Goal: Task Accomplishment & Management: Use online tool/utility

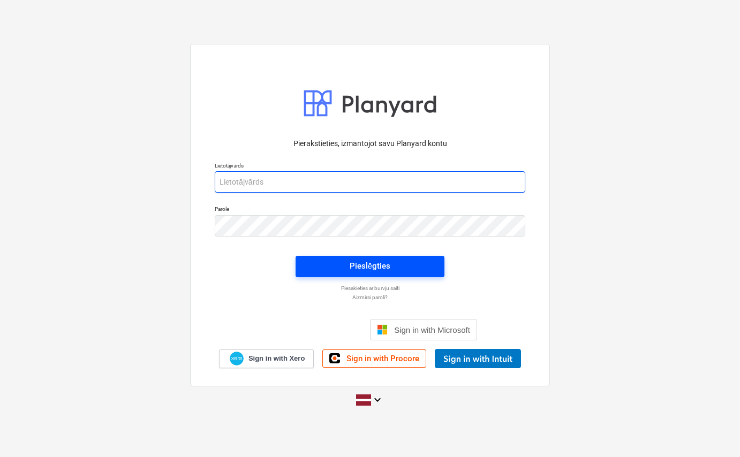
type input "[PERSON_NAME][EMAIL_ADDRESS][DOMAIN_NAME]"
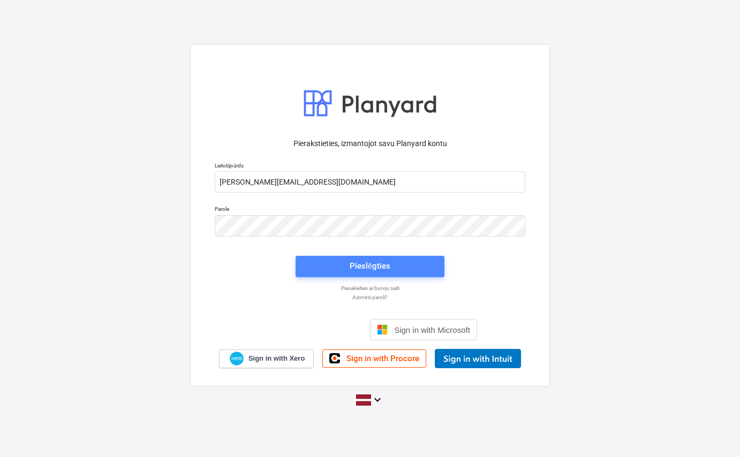
click at [381, 271] on div "Pieslēgties" at bounding box center [370, 266] width 41 height 14
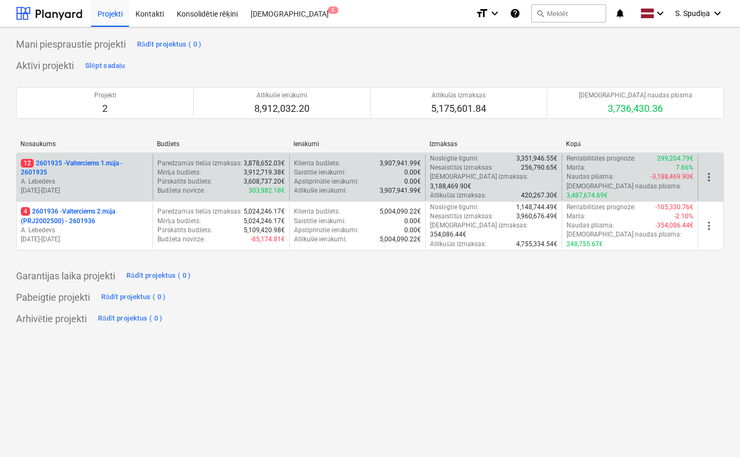
click at [117, 180] on p "A. Lebedevs" at bounding box center [84, 181] width 127 height 9
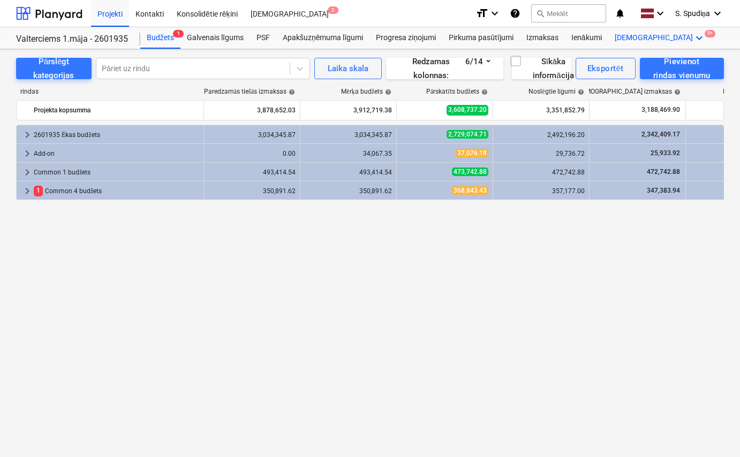
click at [634, 45] on div "Vairāk keyboard_arrow_down 9+" at bounding box center [660, 37] width 104 height 21
click at [654, 82] on div "Faili 9+" at bounding box center [680, 81] width 52 height 9
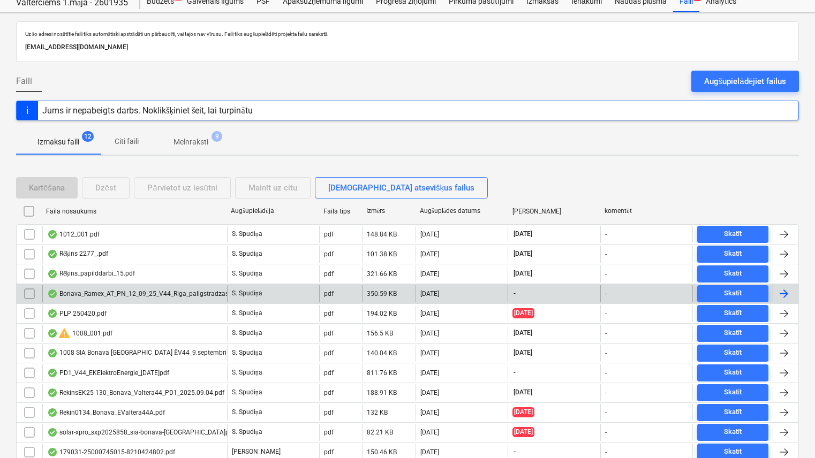
scroll to position [79, 0]
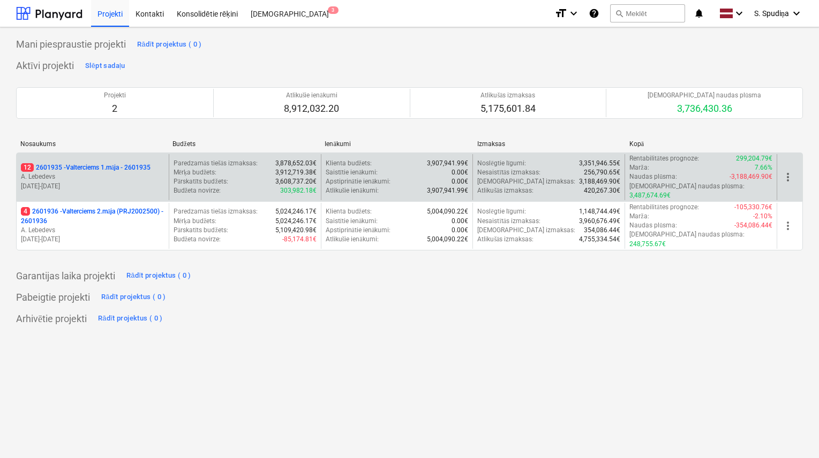
click at [123, 182] on p "19.09.2024 - 31.03.2026" at bounding box center [93, 186] width 144 height 9
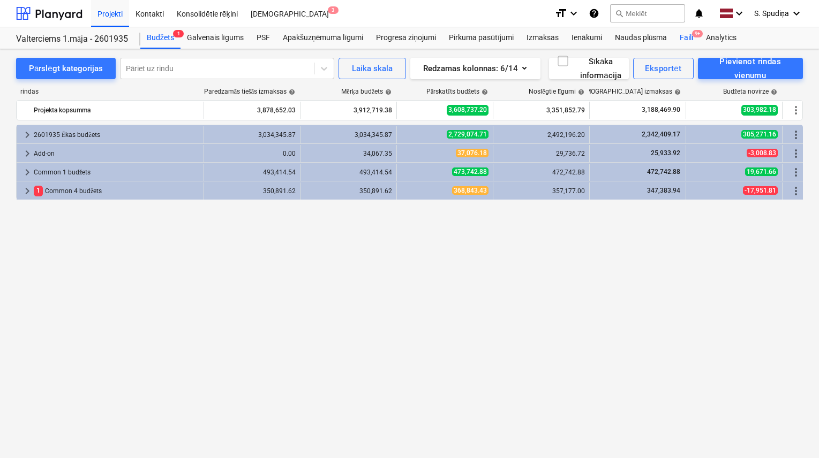
click at [686, 35] on div "Faili 9+" at bounding box center [686, 37] width 26 height 21
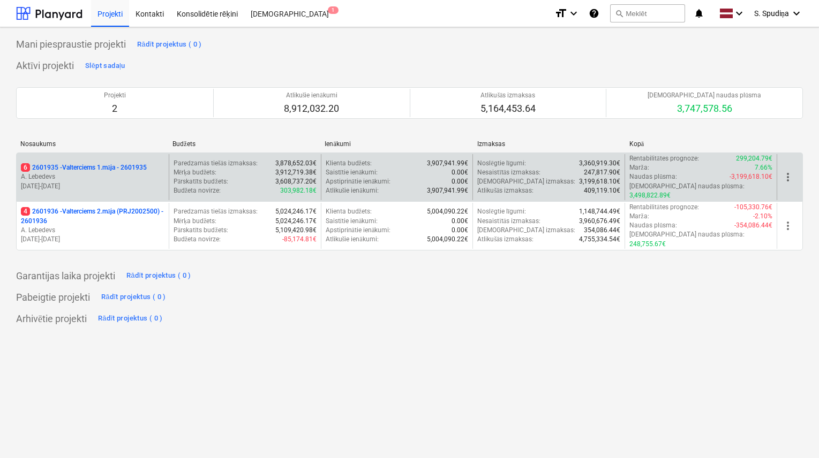
click at [150, 172] on p "A. Lebedevs" at bounding box center [93, 176] width 144 height 9
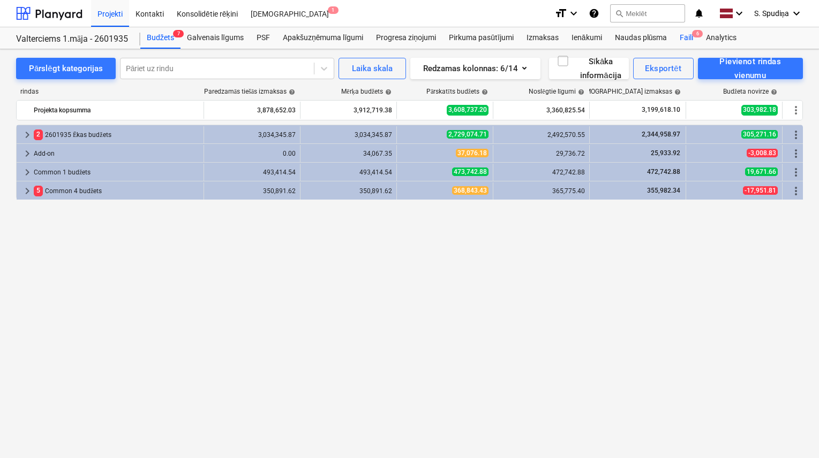
click at [689, 39] on div "Faili 6" at bounding box center [686, 37] width 26 height 21
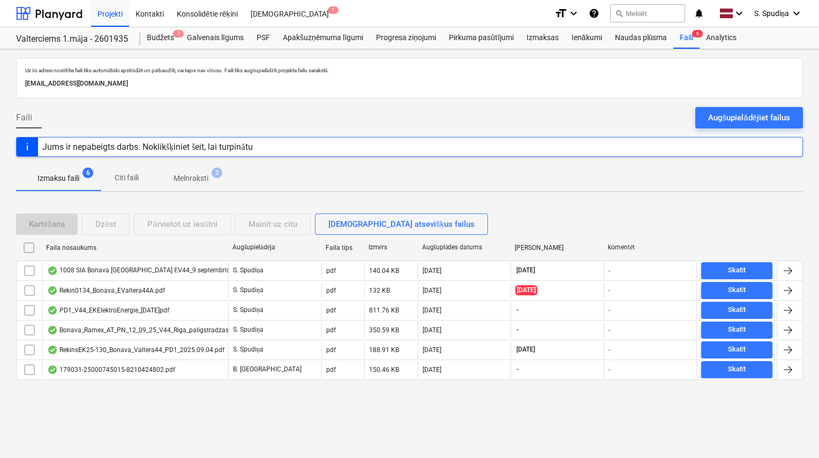
click at [198, 176] on p "Melnraksti" at bounding box center [191, 178] width 35 height 11
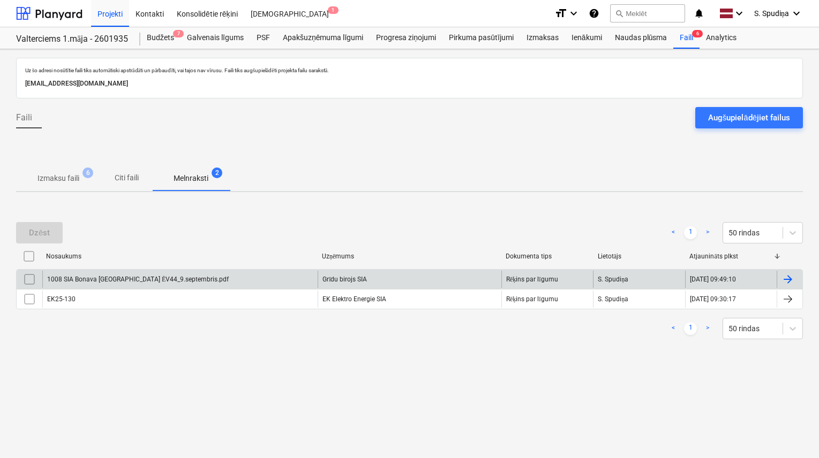
click at [132, 272] on div "1008 SIA Bonava [GEOGRAPHIC_DATA] ĒV44_9.septembris.pdf" at bounding box center [179, 279] width 275 height 17
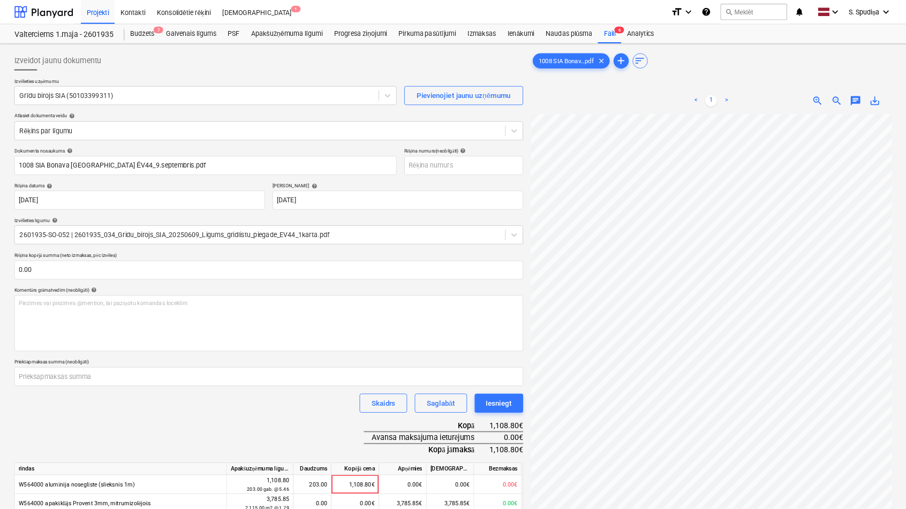
scroll to position [54, 0]
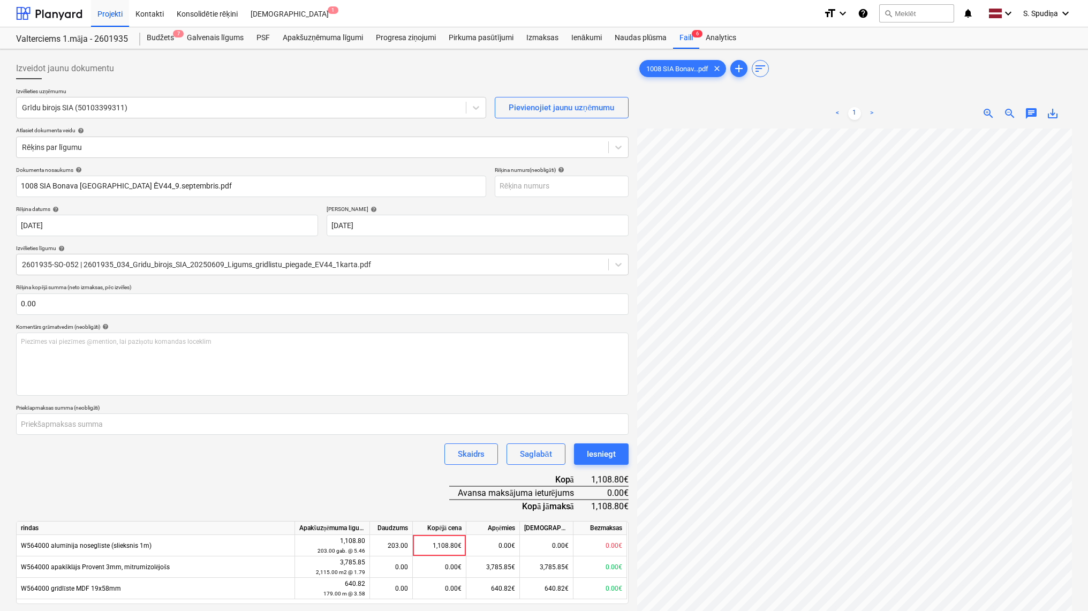
click at [818, 114] on span "zoom_out" at bounding box center [1010, 113] width 13 height 13
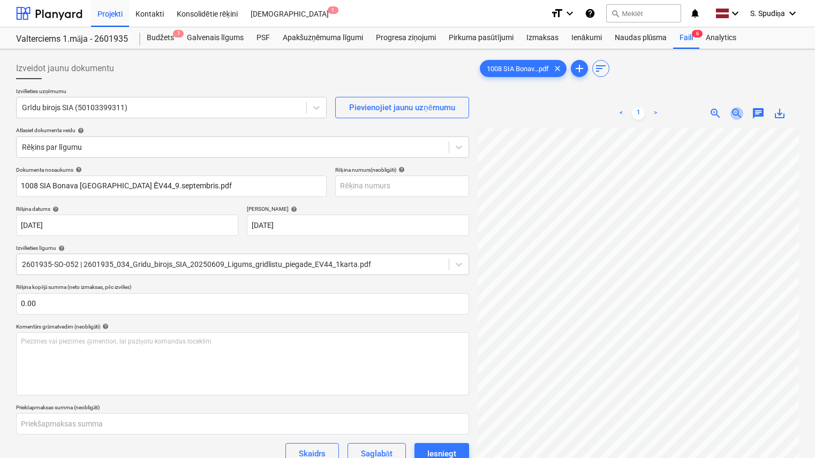
click at [736, 113] on span "zoom_out" at bounding box center [737, 113] width 13 height 13
click at [155, 147] on div at bounding box center [232, 147] width 421 height 11
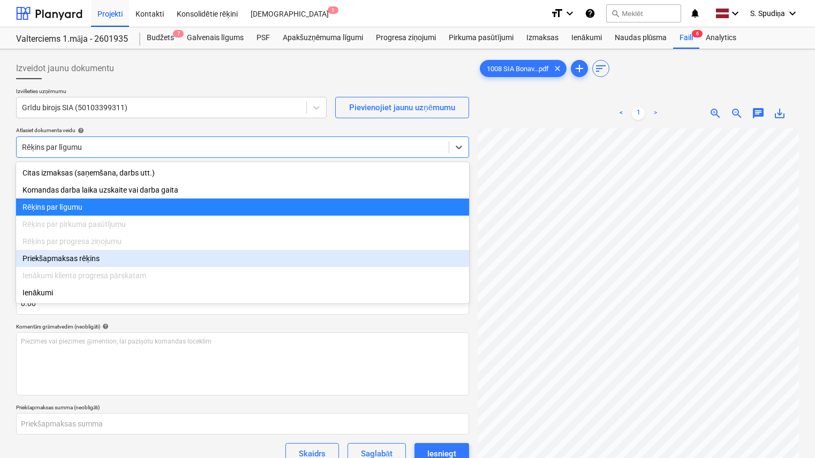
click at [76, 262] on div "Priekšapmaksas rēķins" at bounding box center [242, 258] width 453 height 17
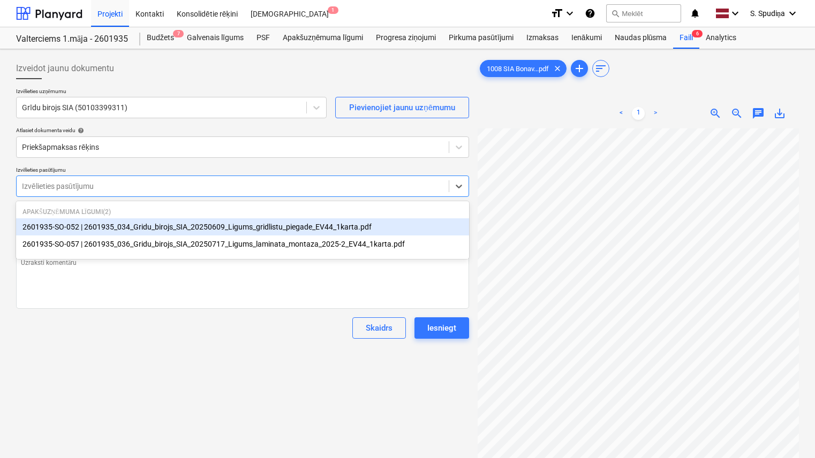
click at [78, 188] on div at bounding box center [232, 186] width 421 height 11
click at [217, 227] on div "2601935-SO-052 | 2601935_034_Gridu_birojs_SIA_20250609_Ligums_gridlistu_piegade…" at bounding box center [242, 227] width 453 height 17
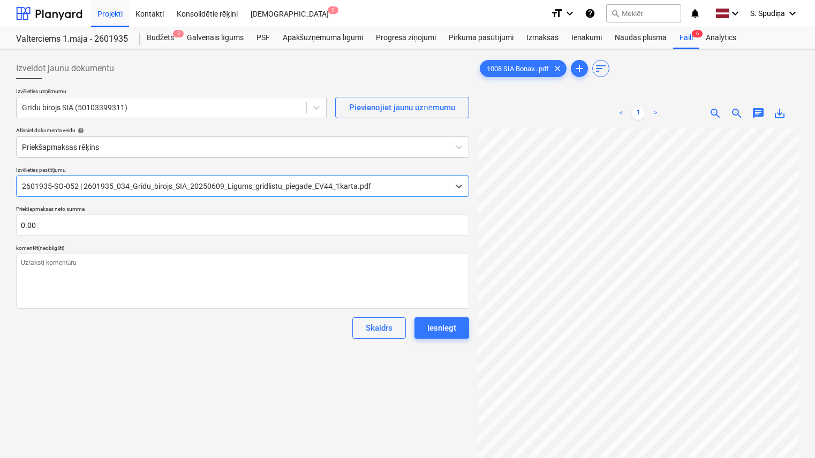
type textarea "x"
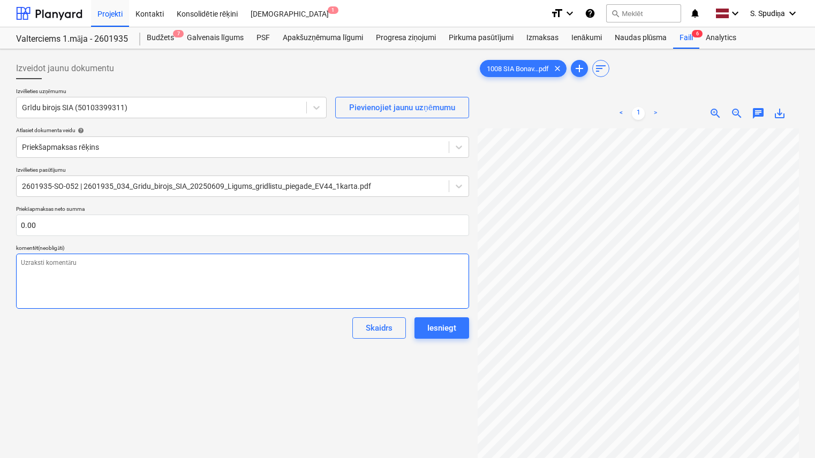
scroll to position [143, 0]
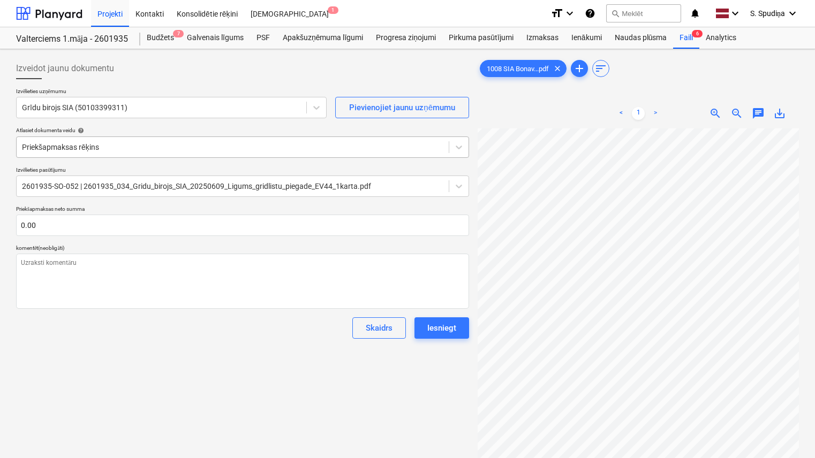
click at [375, 146] on div at bounding box center [232, 147] width 421 height 11
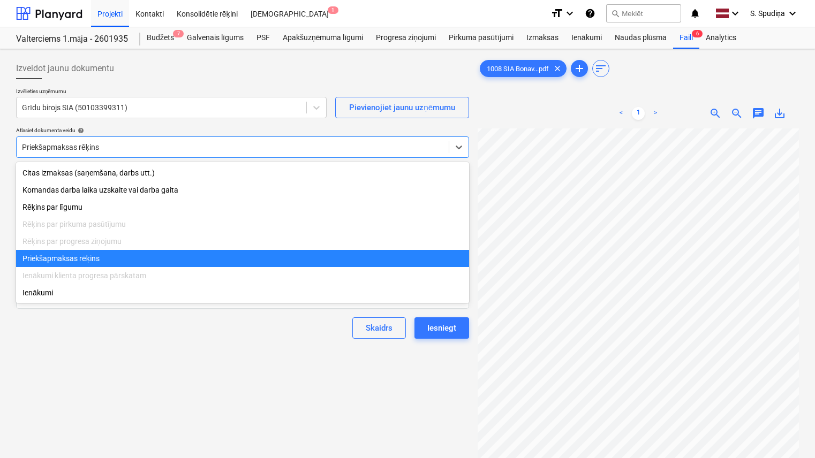
click at [375, 146] on div at bounding box center [232, 147] width 421 height 11
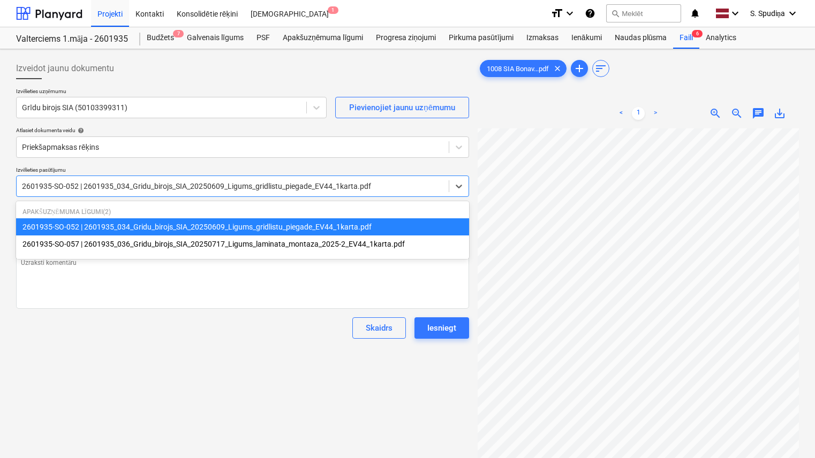
click at [399, 187] on div at bounding box center [232, 186] width 421 height 11
click at [299, 228] on div "2601935-SO-052 | 2601935_034_Gridu_birojs_SIA_20250609_Ligums_gridlistu_piegade…" at bounding box center [242, 227] width 453 height 17
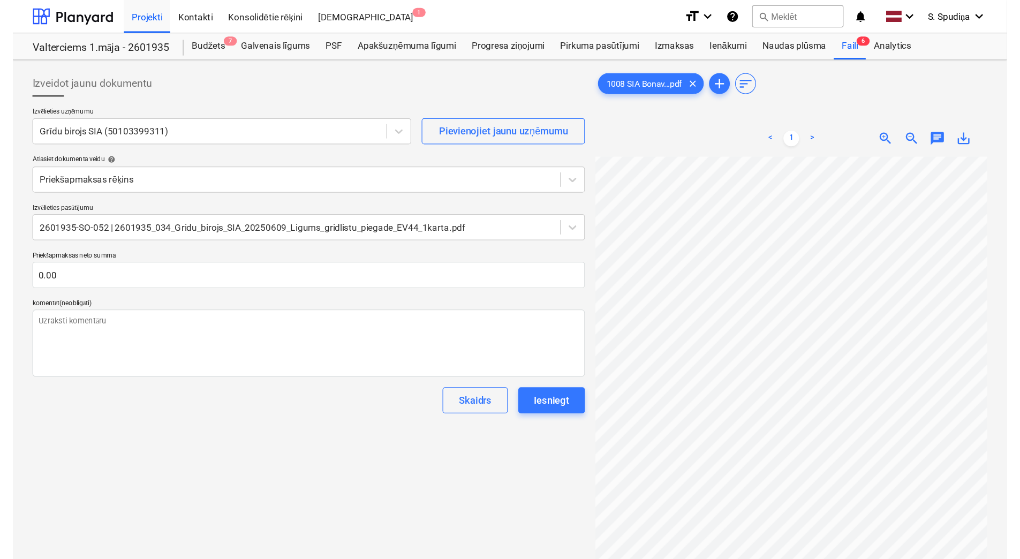
scroll to position [143, 83]
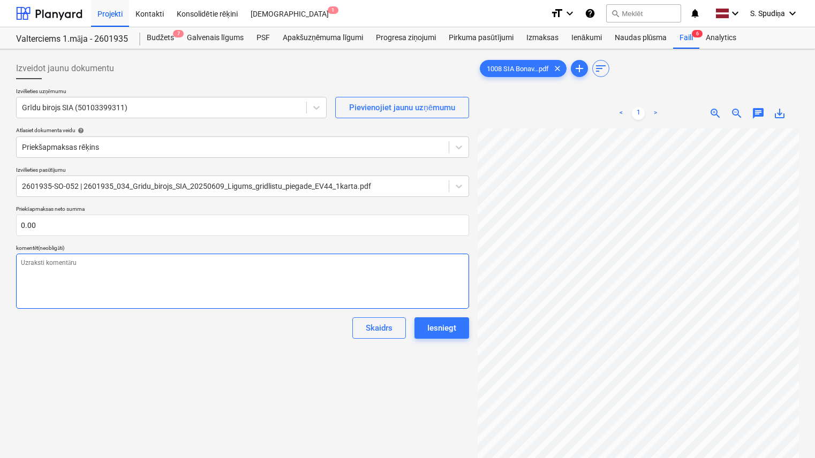
click at [383, 267] on div "Izveidot jaunu dokumentu Izvēlieties uzņēmumu Grīdu birojs SIA (50103399311) Pi…" at bounding box center [408, 308] width 792 height 508
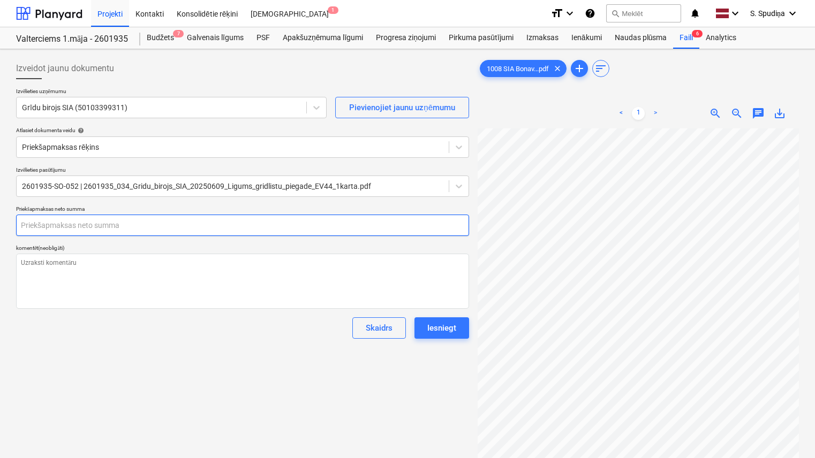
click at [102, 224] on input "text" at bounding box center [242, 225] width 453 height 21
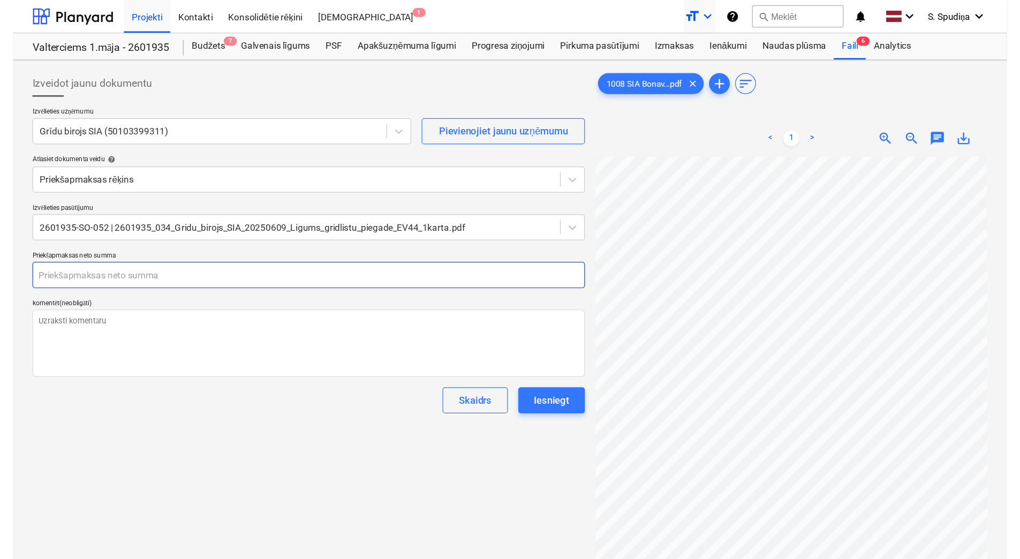
scroll to position [36, 0]
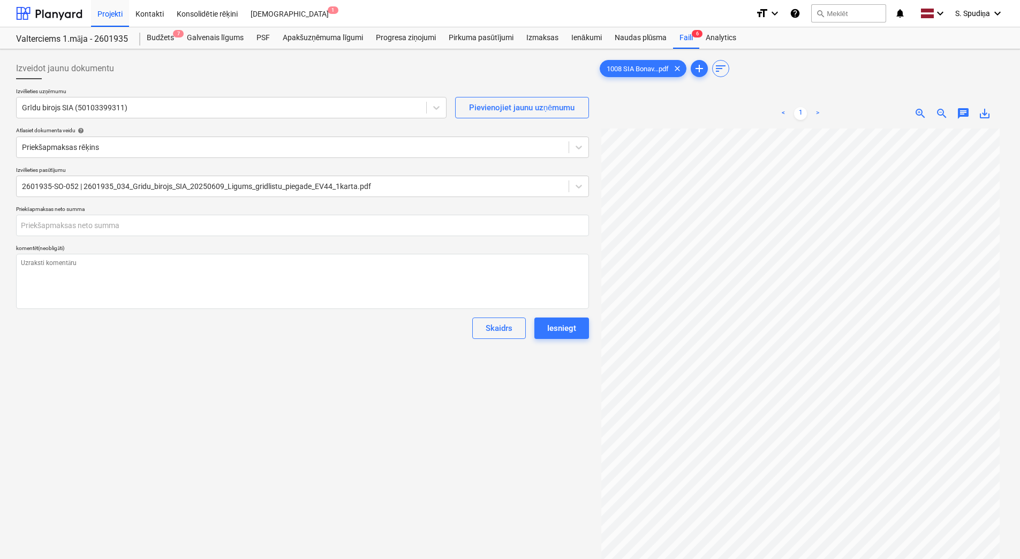
type textarea "x"
type input "0.00"
click at [324, 347] on div "Izveidot jaunu dokumentu Izvēlieties uzņēmumu Grīdu birojs SIA (50103399311) Pi…" at bounding box center [303, 358] width 582 height 608
click at [191, 225] on input "text" at bounding box center [302, 225] width 573 height 21
type textarea "x"
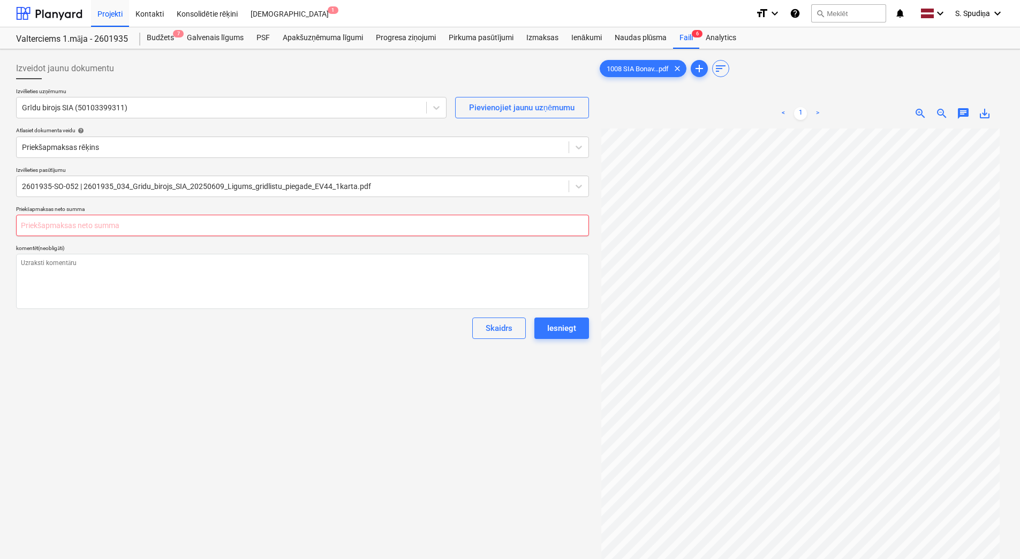
type input "5"
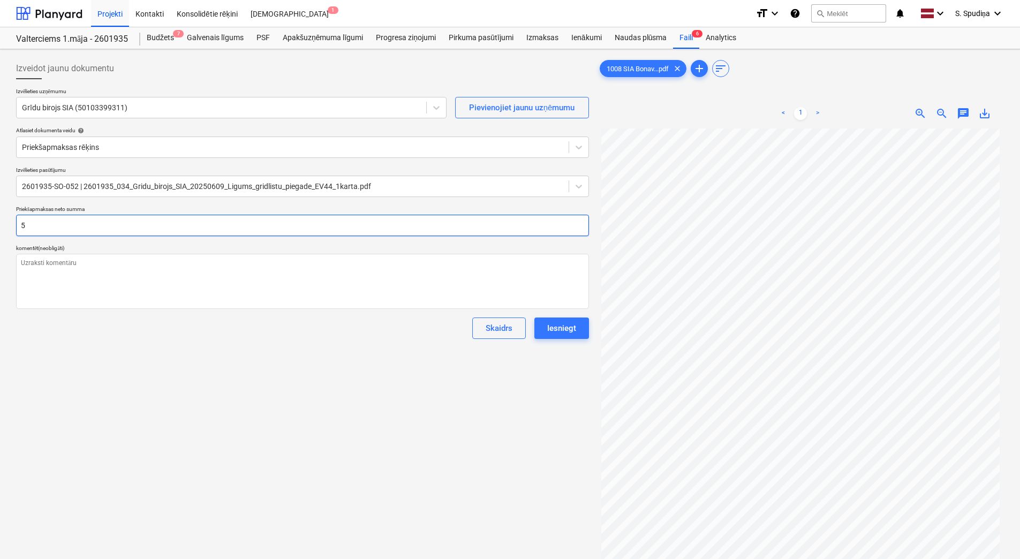
type textarea "x"
type input "55"
type textarea "x"
type input "554"
type textarea "x"
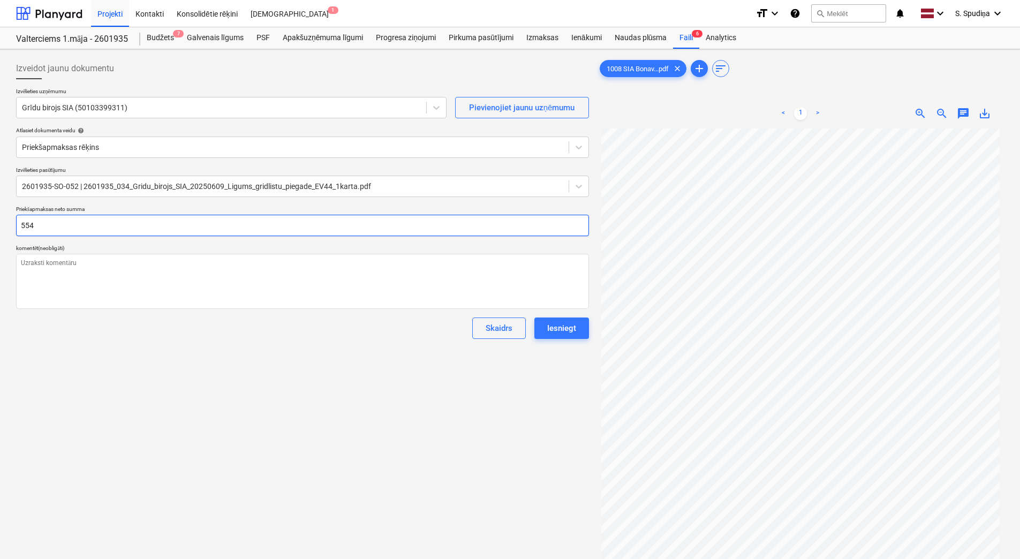
type input "554."
type textarea "x"
type input "554.4"
type textarea "x"
type input "554.40"
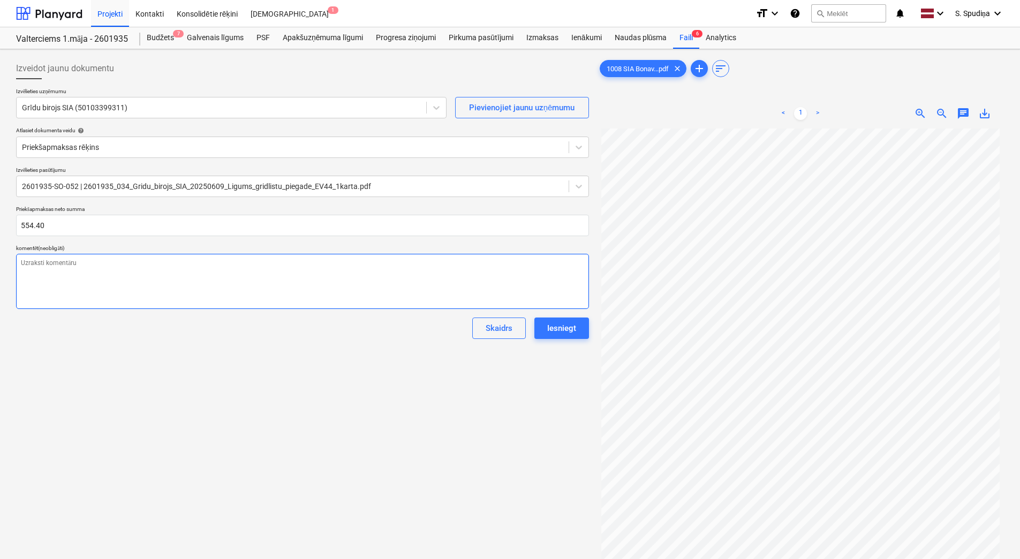
click at [97, 290] on textarea at bounding box center [302, 281] width 573 height 55
click at [268, 371] on div "Izveidot jaunu dokumentu Izvēlieties uzņēmumu Grīdu birojs SIA (50103399311) Pi…" at bounding box center [303, 358] width 582 height 608
click at [689, 32] on div "Faili 6" at bounding box center [686, 37] width 26 height 21
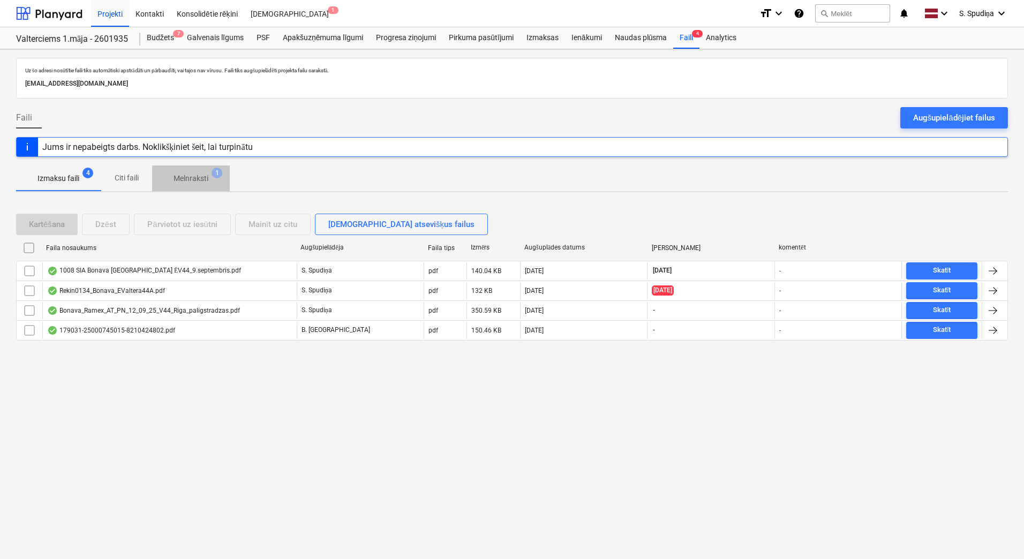
click at [190, 177] on p "Melnraksti" at bounding box center [191, 178] width 35 height 11
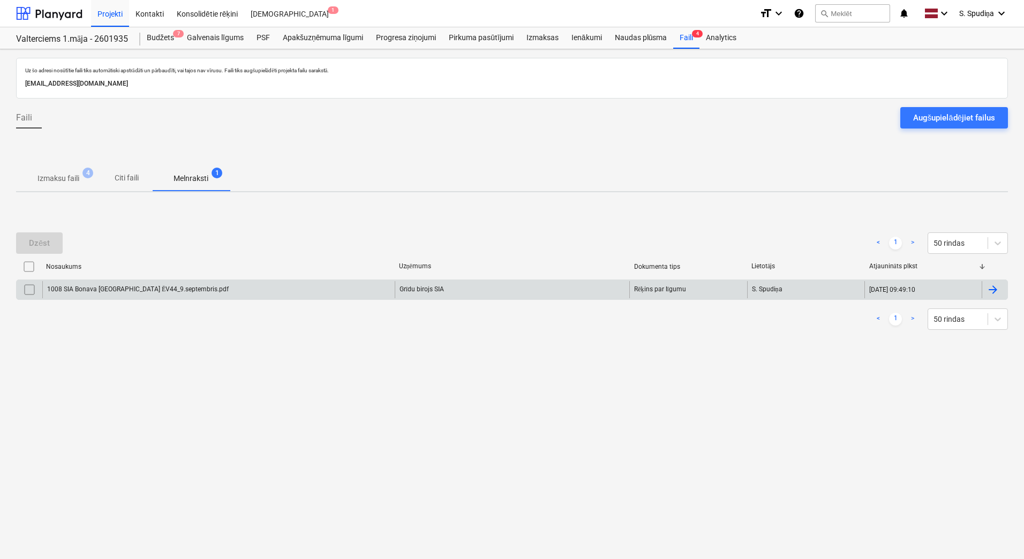
click at [134, 293] on div "1008 SIA Bonava [GEOGRAPHIC_DATA] ĒV44_9.septembris.pdf" at bounding box center [218, 289] width 352 height 17
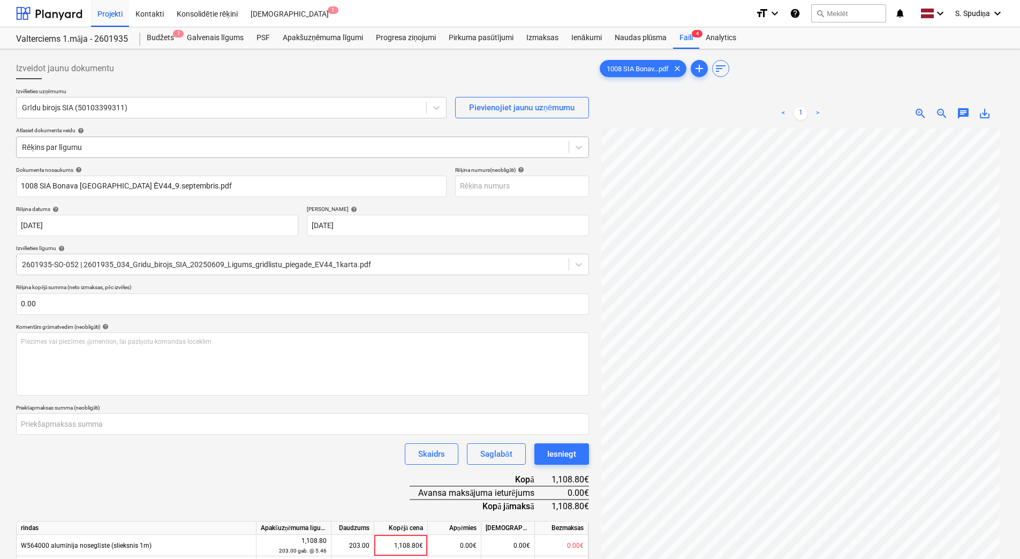
click at [101, 149] on div at bounding box center [292, 147] width 541 height 11
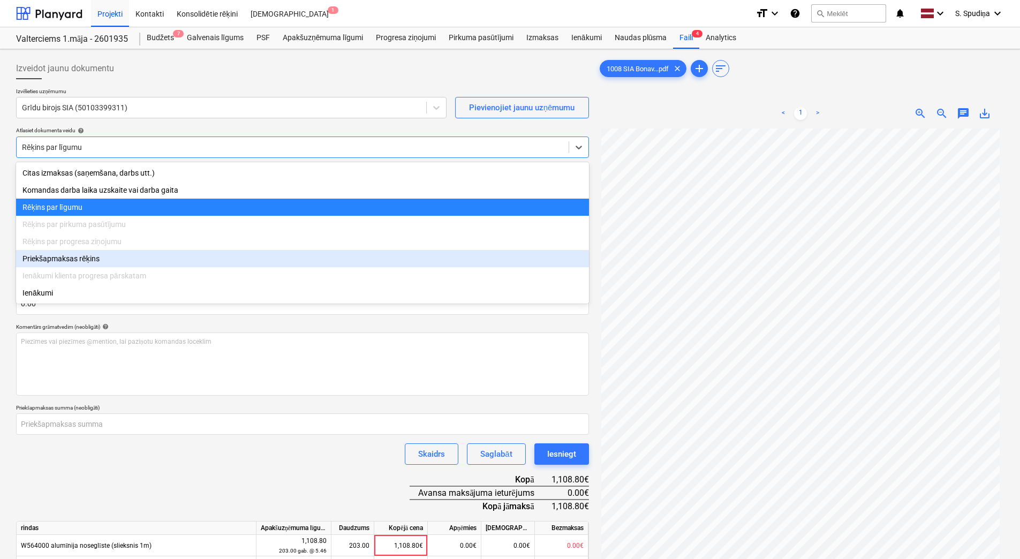
click at [92, 266] on div "Priekšapmaksas rēķins" at bounding box center [302, 258] width 573 height 17
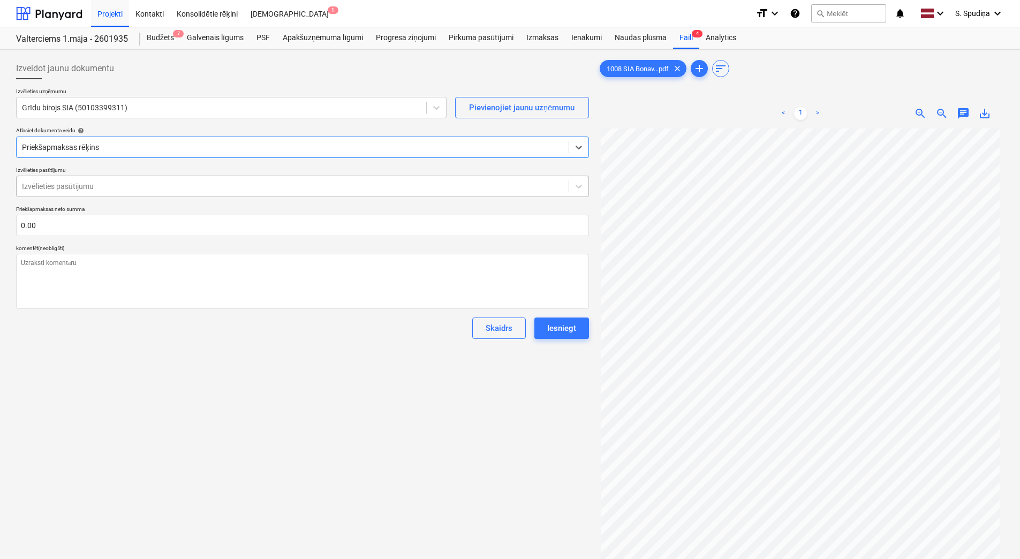
click at [108, 181] on div at bounding box center [292, 186] width 541 height 11
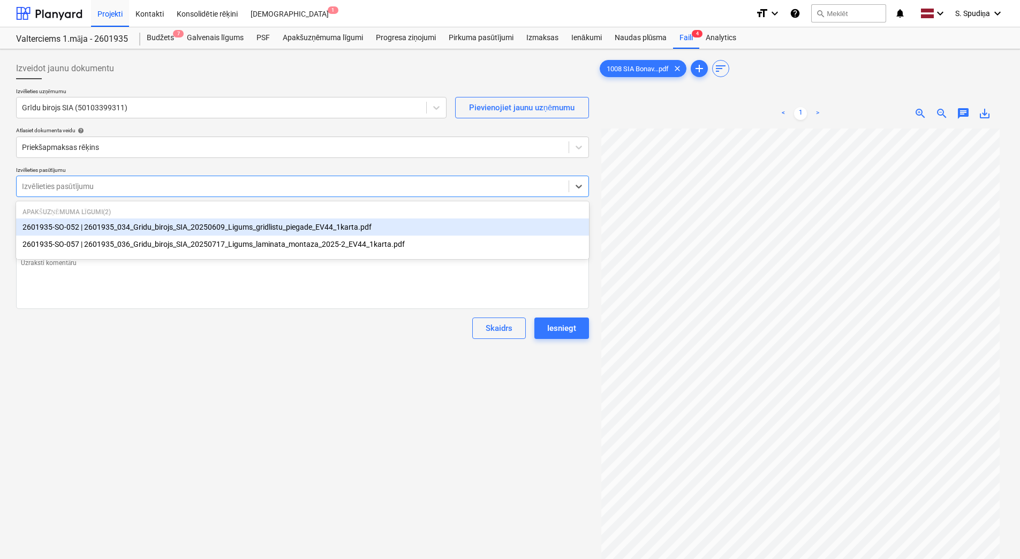
click at [137, 226] on div "2601935-SO-052 | 2601935_034_Gridu_birojs_SIA_20250609_Ligums_gridlistu_piegade…" at bounding box center [302, 227] width 573 height 17
type textarea "x"
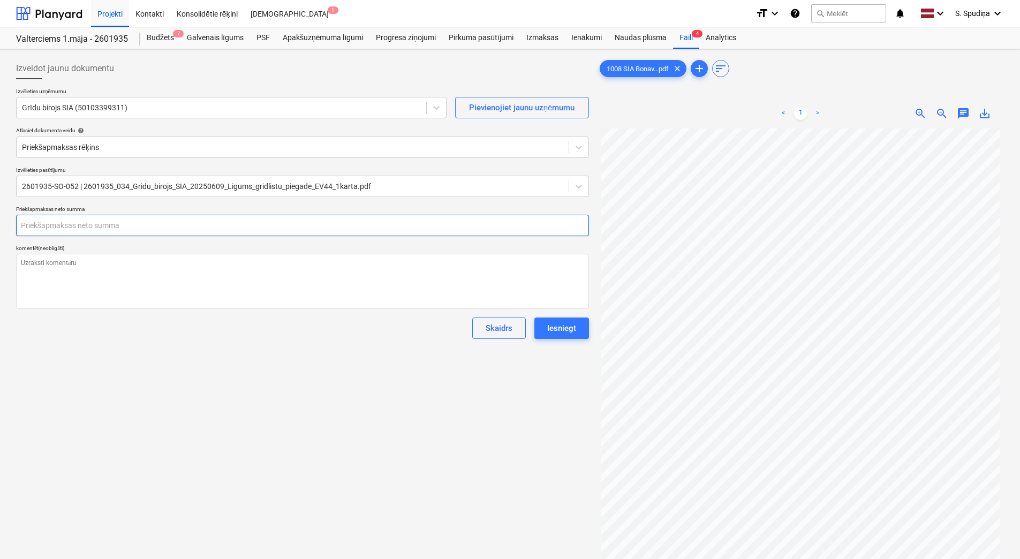
click at [110, 222] on input "text" at bounding box center [302, 225] width 573 height 21
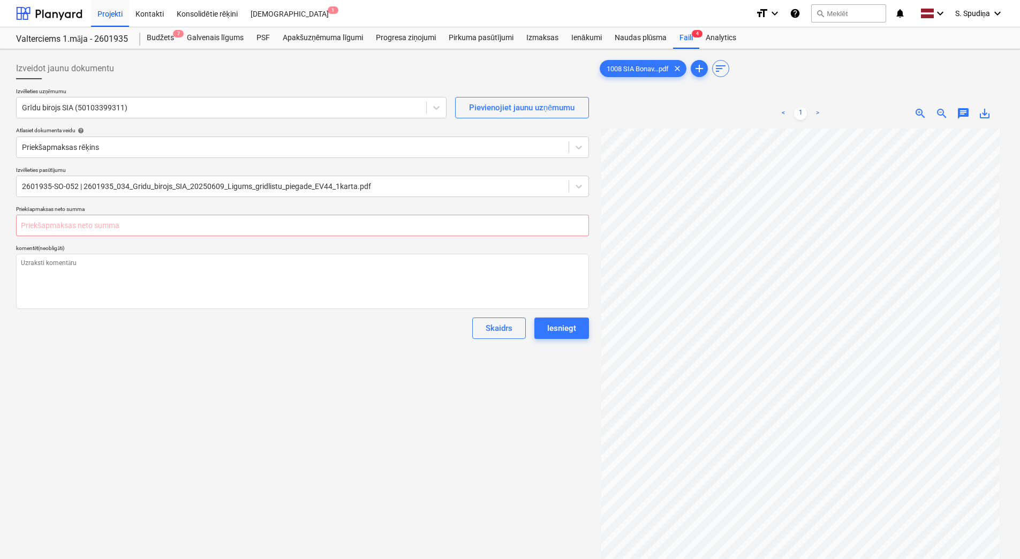
type textarea "x"
type input "0.00"
type textarea "x"
type input "0.00"
click at [112, 16] on div "Projekti" at bounding box center [110, 12] width 38 height 27
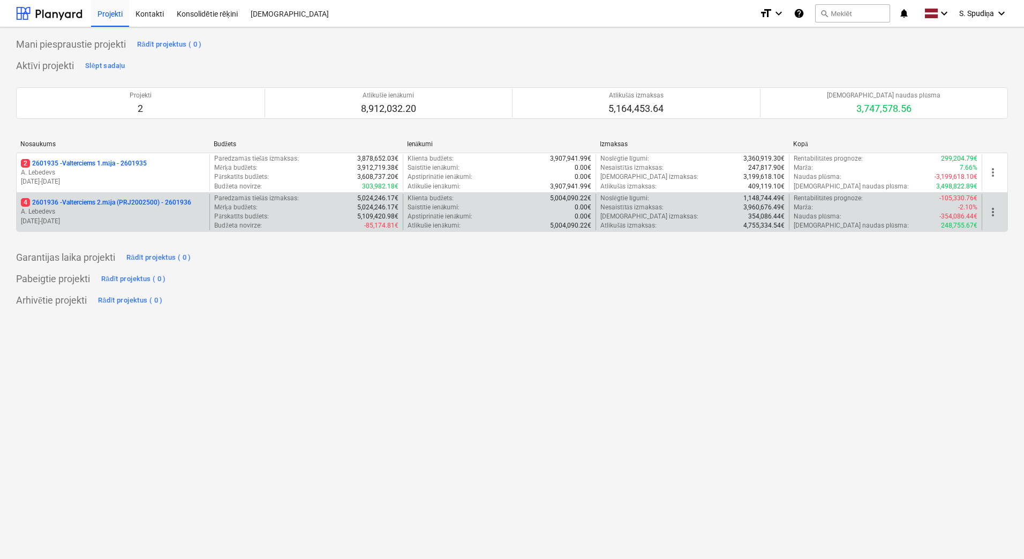
click at [104, 217] on p "[DATE] - [DATE]" at bounding box center [113, 221] width 184 height 9
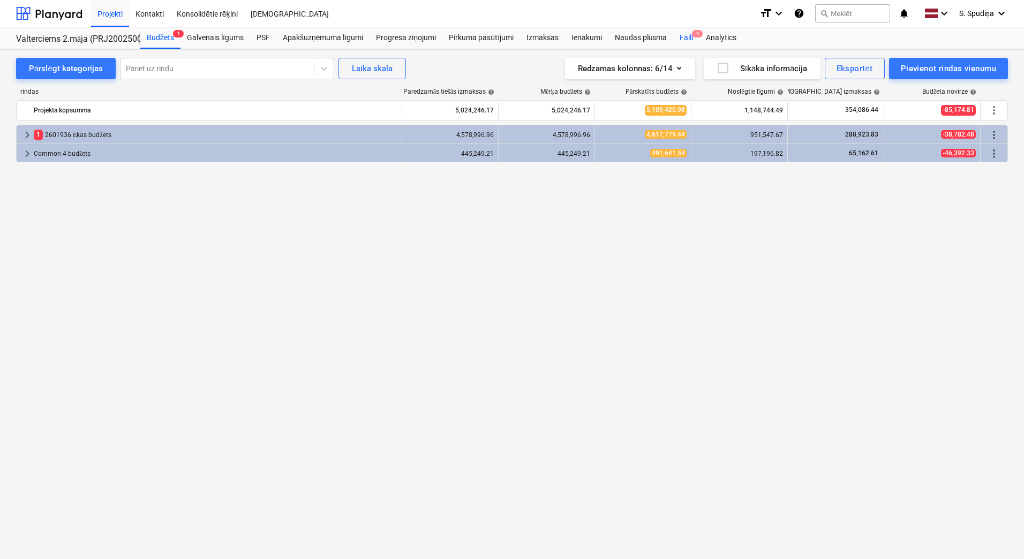
click at [683, 35] on div "Faili 4" at bounding box center [686, 37] width 26 height 21
